Goal: Information Seeking & Learning: Learn about a topic

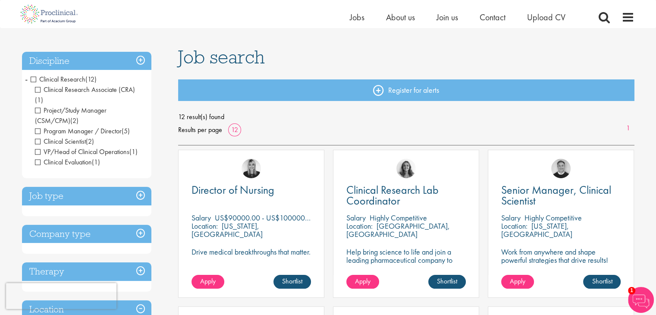
click at [33, 78] on span "Clinical Research" at bounding box center [58, 79] width 55 height 9
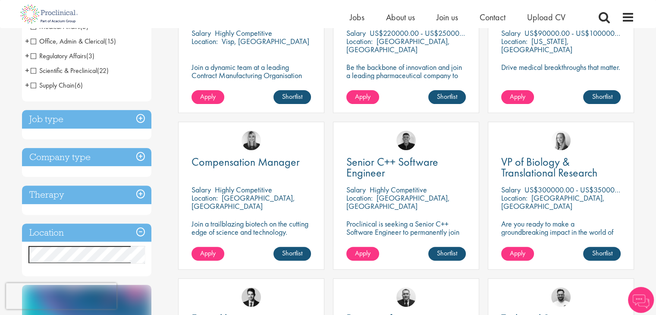
scroll to position [238, 0]
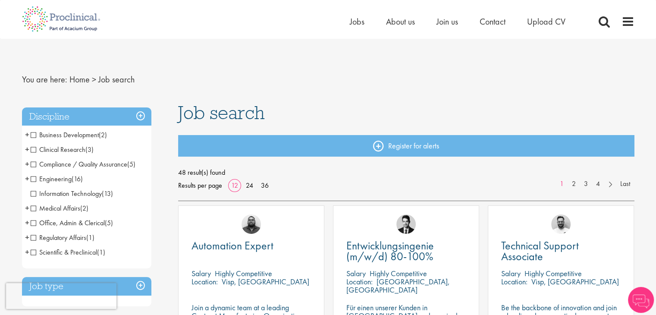
click at [34, 180] on span "Engineering" at bounding box center [51, 178] width 41 height 9
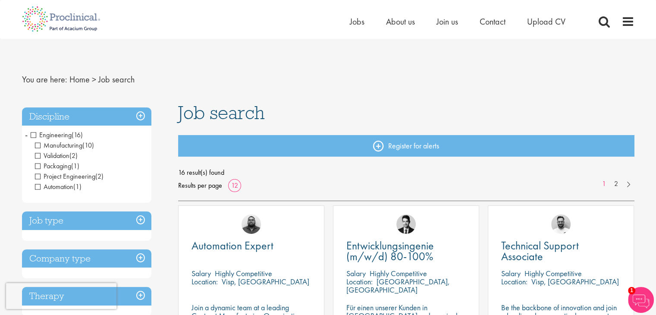
click at [140, 113] on h3 "Discipline" at bounding box center [86, 116] width 129 height 19
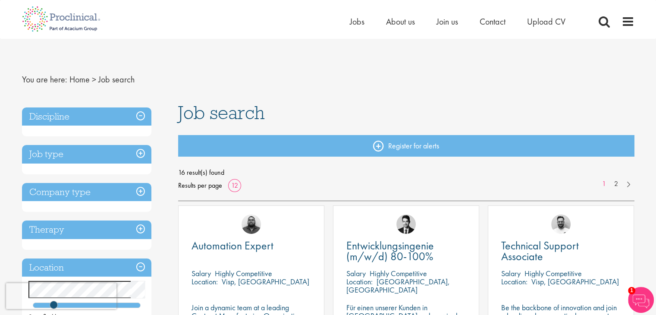
click at [140, 113] on h3 "Discipline" at bounding box center [86, 116] width 129 height 19
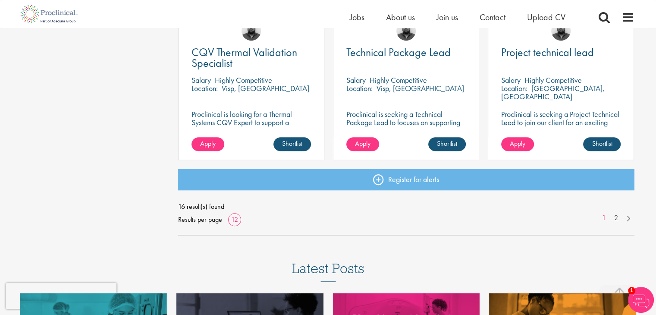
scroll to position [653, 0]
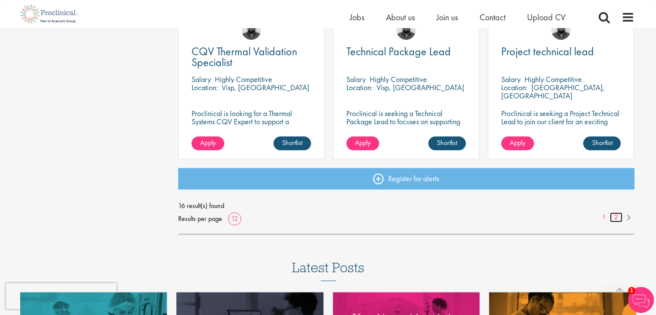
click at [620, 215] on link "2" at bounding box center [616, 217] width 13 height 10
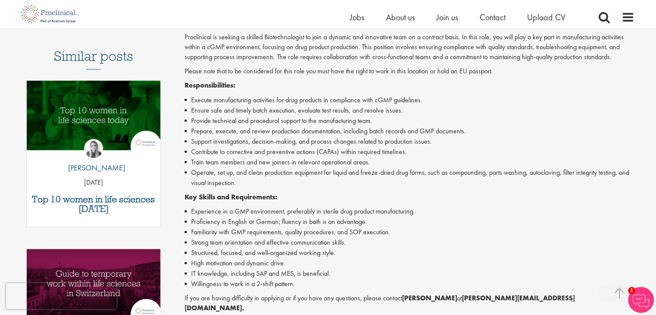
scroll to position [234, 0]
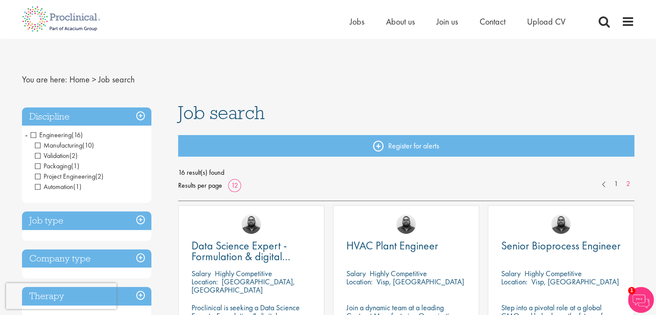
click at [33, 133] on span "Engineering" at bounding box center [51, 134] width 41 height 9
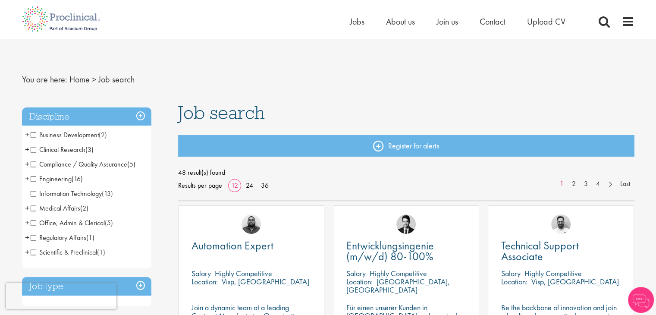
click at [32, 249] on span "Scientific & Preclinical" at bounding box center [64, 251] width 66 height 9
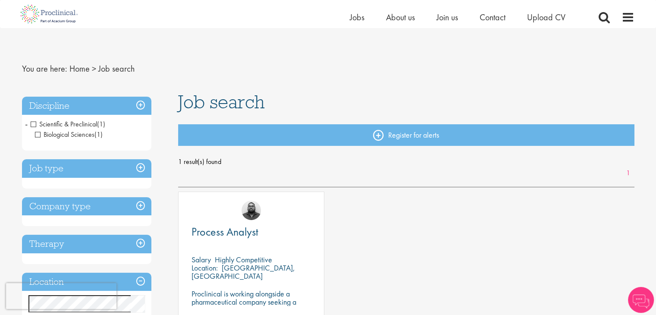
scroll to position [46, 0]
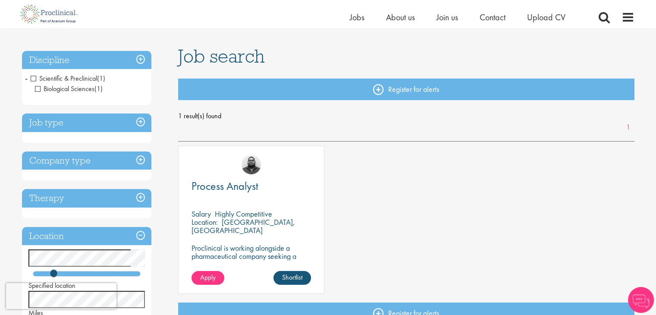
click at [34, 78] on span "Scientific & Preclinical" at bounding box center [64, 78] width 66 height 9
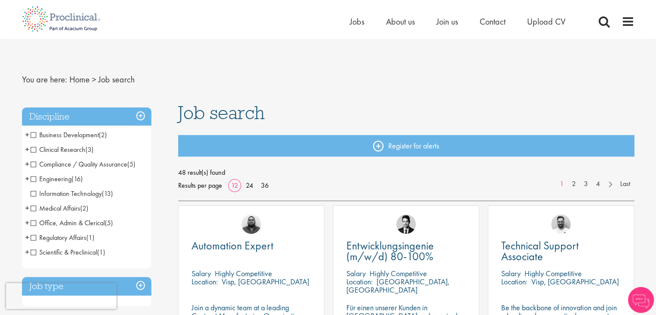
click at [34, 149] on span "Clinical Research" at bounding box center [58, 149] width 55 height 9
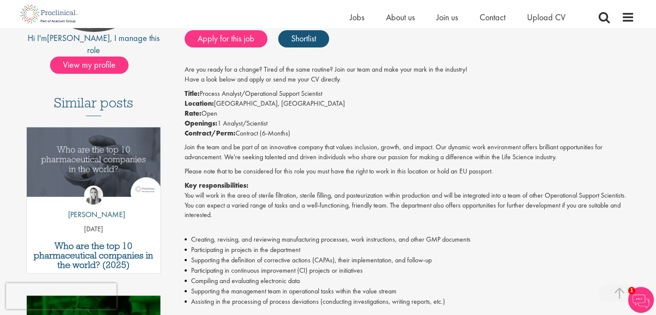
scroll to position [189, 0]
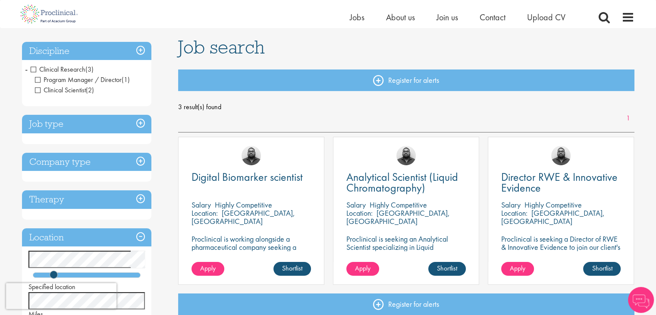
scroll to position [68, 0]
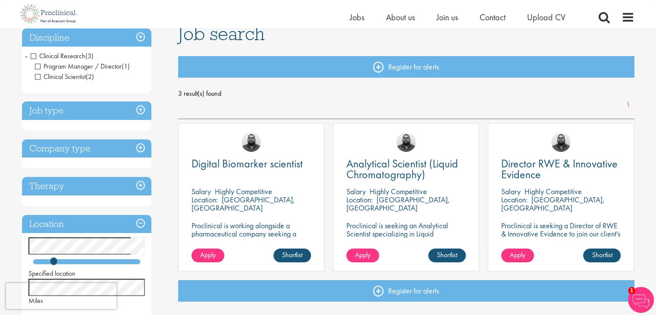
drag, startPoint x: 396, startPoint y: 173, endPoint x: 273, endPoint y: 100, distance: 142.7
click at [273, 100] on div "3 result(s) found 1" at bounding box center [406, 98] width 456 height 23
click at [34, 57] on span "Clinical Research" at bounding box center [58, 55] width 55 height 9
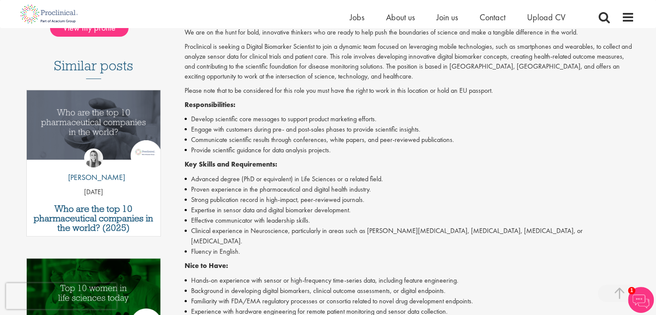
scroll to position [224, 0]
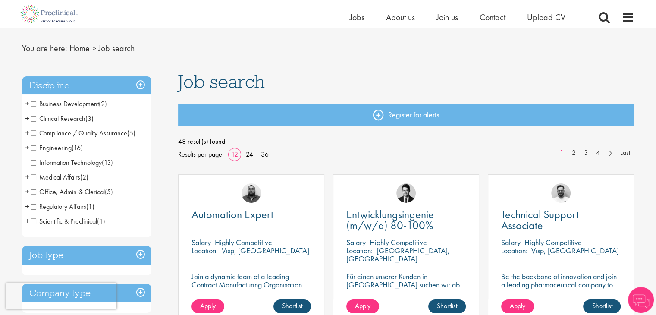
scroll to position [22, 0]
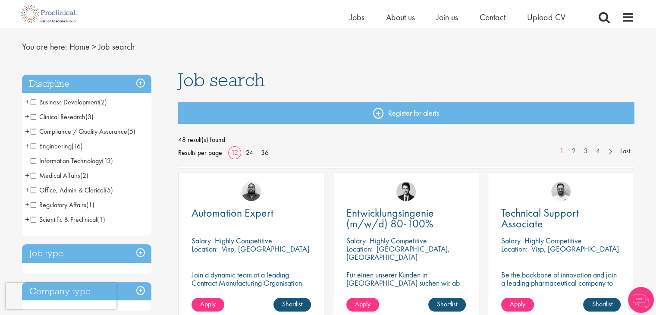
click at [34, 161] on span "Information Technology" at bounding box center [66, 160] width 71 height 9
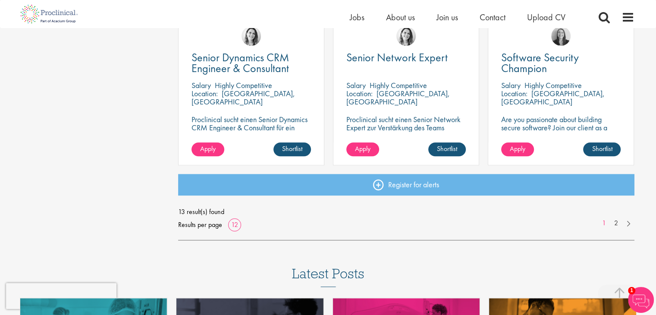
scroll to position [647, 0]
click at [614, 221] on link "2" at bounding box center [616, 223] width 13 height 10
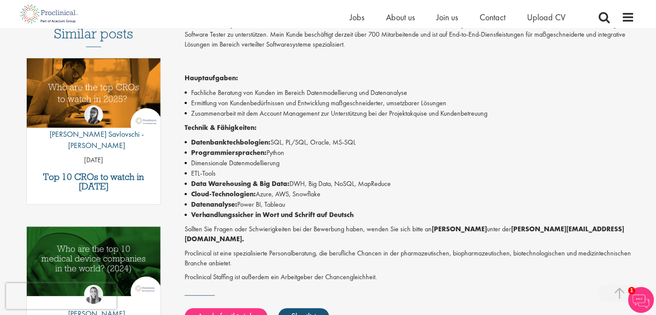
scroll to position [263, 0]
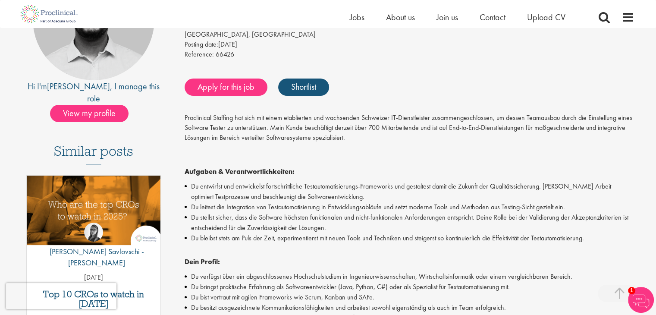
scroll to position [139, 0]
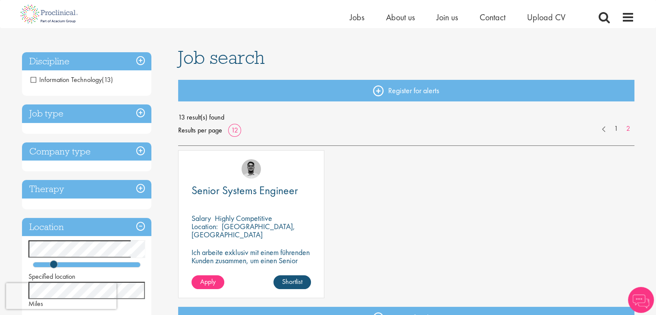
scroll to position [45, 0]
